Goal: Task Accomplishment & Management: Manage account settings

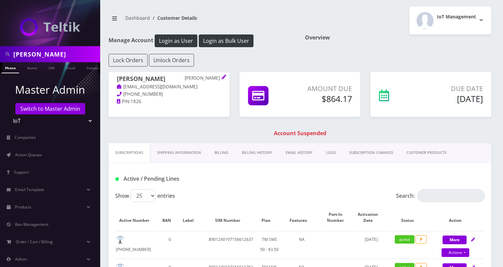
click at [56, 48] on input "[PERSON_NAME]" at bounding box center [55, 54] width 85 height 13
type input "NPM Ventures"
click at [94, 67] on ul at bounding box center [97, 68] width 7 height 12
click at [66, 71] on link "Company" at bounding box center [59, 67] width 22 height 11
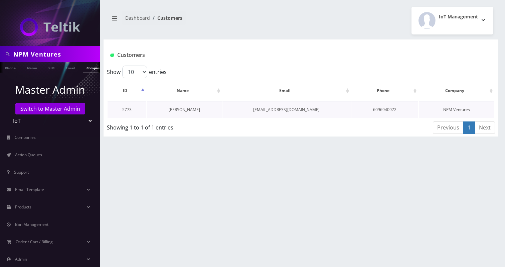
click at [185, 109] on link "[PERSON_NAME]" at bounding box center [184, 110] width 31 height 6
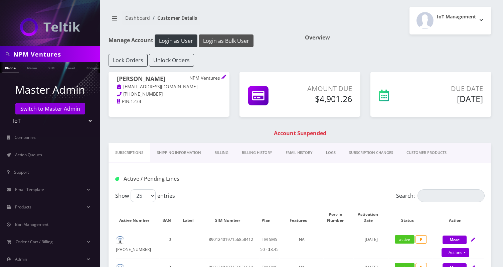
click at [225, 37] on button "Login as Bulk User" at bounding box center [226, 40] width 55 height 13
click at [253, 147] on link "Billing History" at bounding box center [257, 152] width 44 height 19
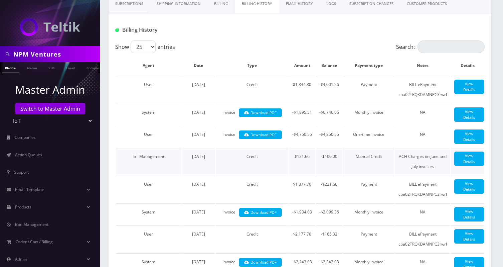
scroll to position [150, 0]
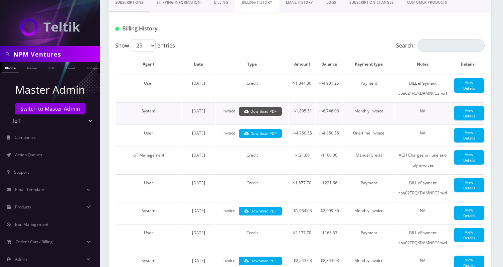
click at [272, 112] on link "Download PDF" at bounding box center [260, 111] width 43 height 9
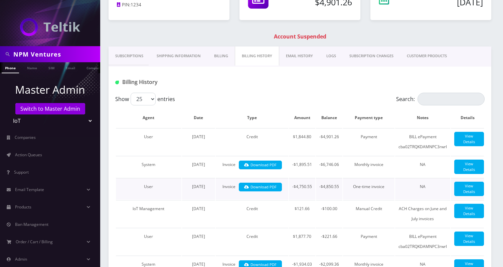
scroll to position [87, 0]
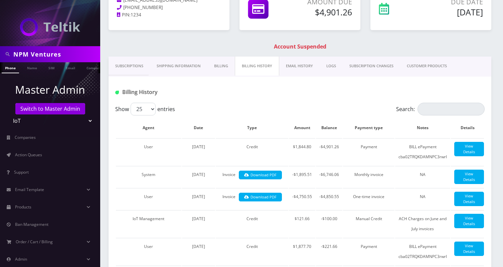
click at [126, 65] on link "Subscriptions" at bounding box center [129, 65] width 41 height 19
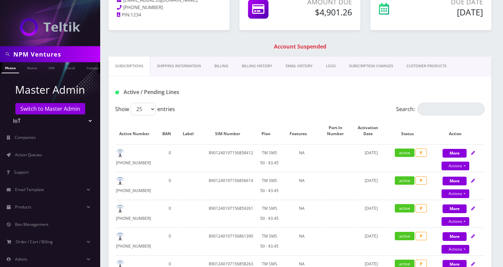
click at [231, 66] on link "Billing" at bounding box center [221, 65] width 27 height 19
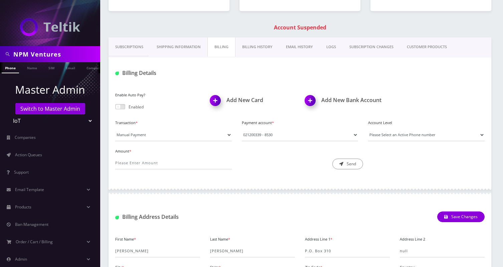
scroll to position [109, 0]
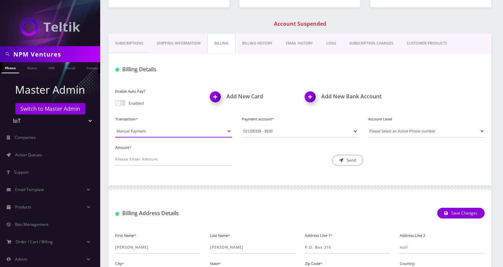
click at [153, 130] on select "Manual Payment Custom Charge Manual Credit Custom Invoice" at bounding box center [173, 131] width 117 height 13
select select "Manual Credit"
click at [115, 125] on select "Manual Payment Custom Charge Manual Credit Custom Invoice" at bounding box center [173, 131] width 117 height 13
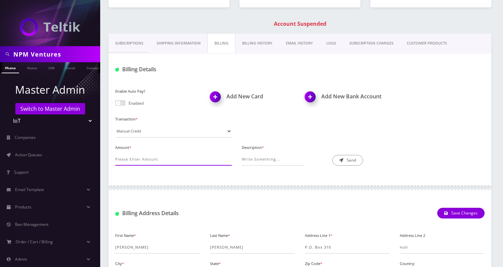
click at [133, 158] on input "Amount *" at bounding box center [173, 159] width 117 height 13
type input "0"
type input "50.71"
click at [283, 161] on input "Description *" at bounding box center [273, 159] width 63 height 13
type input "Credit for Surcharge"
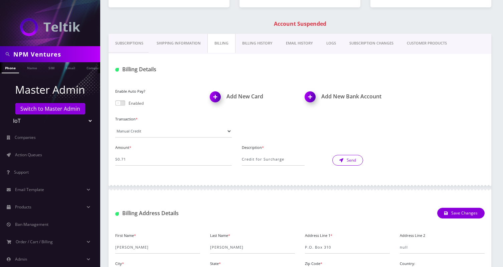
click at [350, 158] on button "Send" at bounding box center [347, 160] width 31 height 11
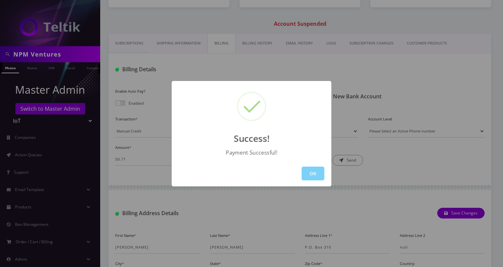
scroll to position [28, 0]
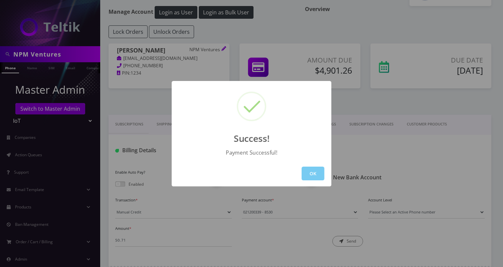
click at [306, 169] on button "OK" at bounding box center [313, 173] width 23 height 14
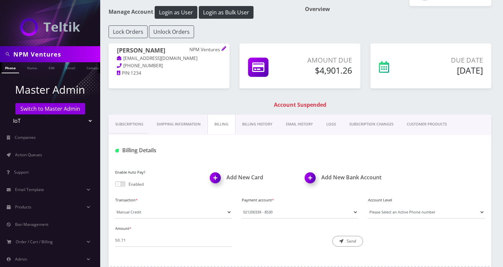
click at [259, 124] on link "Billing History" at bounding box center [258, 124] width 44 height 19
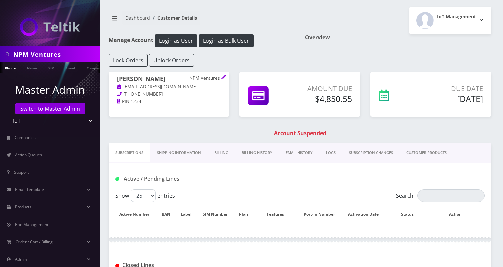
scroll to position [28, 0]
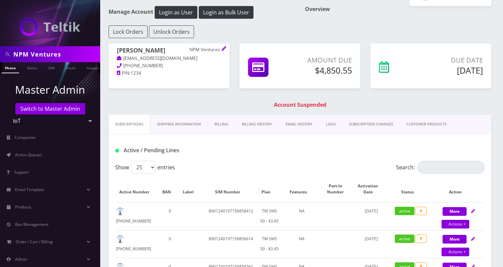
click at [274, 129] on link "Billing History" at bounding box center [257, 124] width 44 height 19
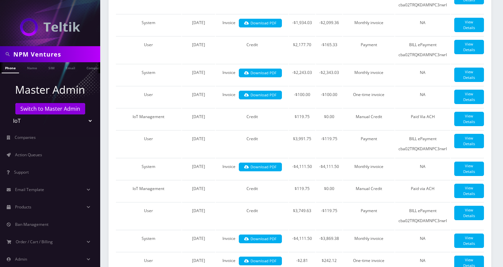
scroll to position [373, 0]
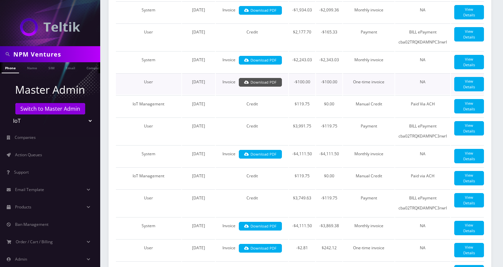
click at [260, 87] on link "Download PDF" at bounding box center [260, 82] width 43 height 9
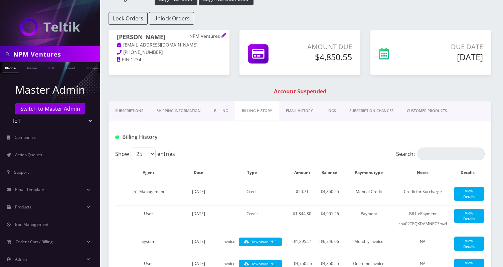
scroll to position [78, 0]
